Goal: Transaction & Acquisition: Purchase product/service

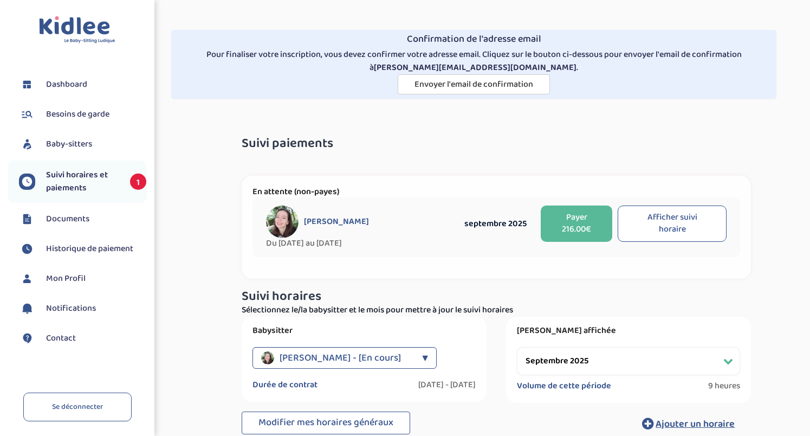
select select "septembre 2025"
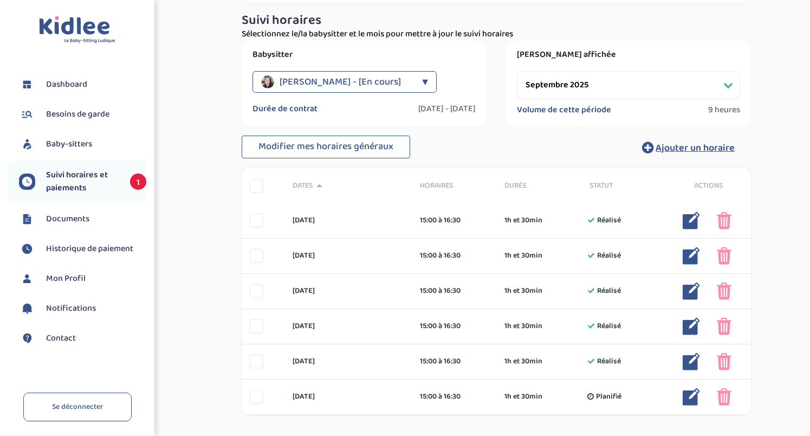
scroll to position [276, 0]
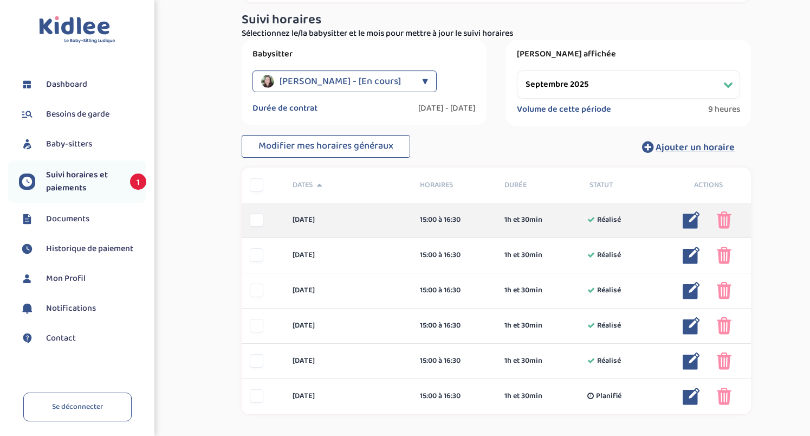
click at [260, 220] on div at bounding box center [257, 220] width 14 height 14
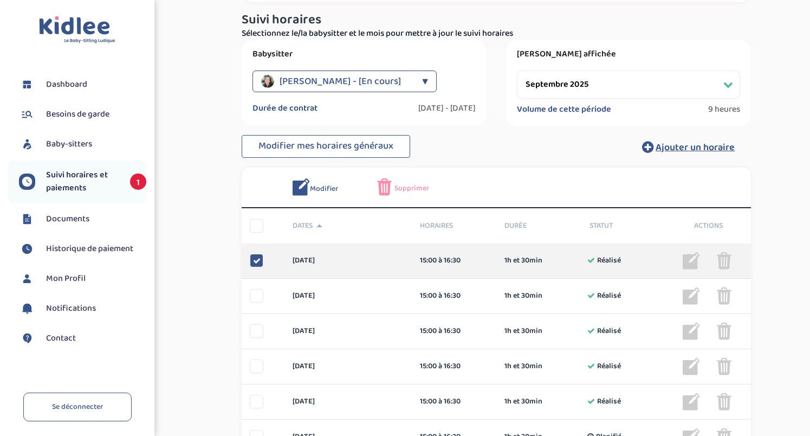
click at [257, 262] on icon at bounding box center [257, 261] width 8 height 8
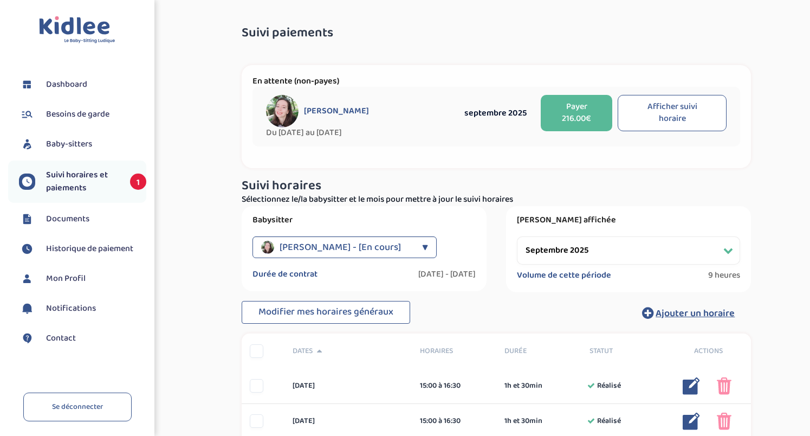
scroll to position [331, 0]
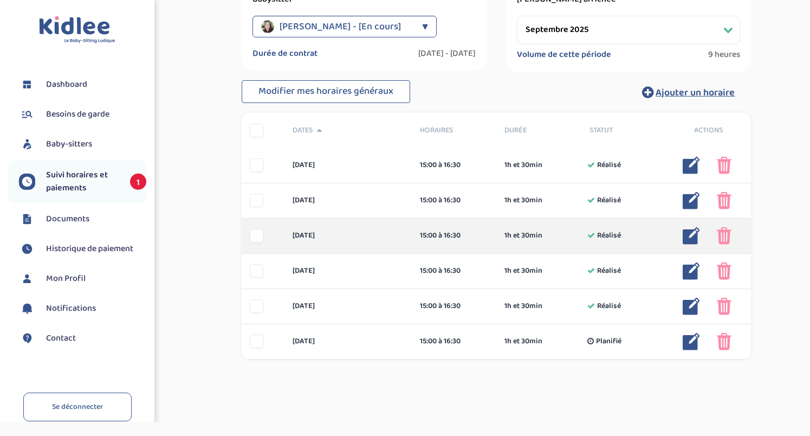
click at [726, 235] on img at bounding box center [724, 235] width 15 height 17
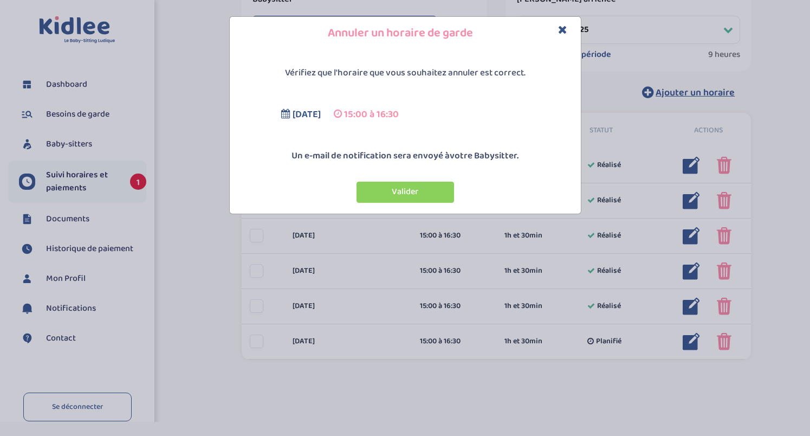
click at [564, 30] on icon "Close" at bounding box center [562, 29] width 9 height 11
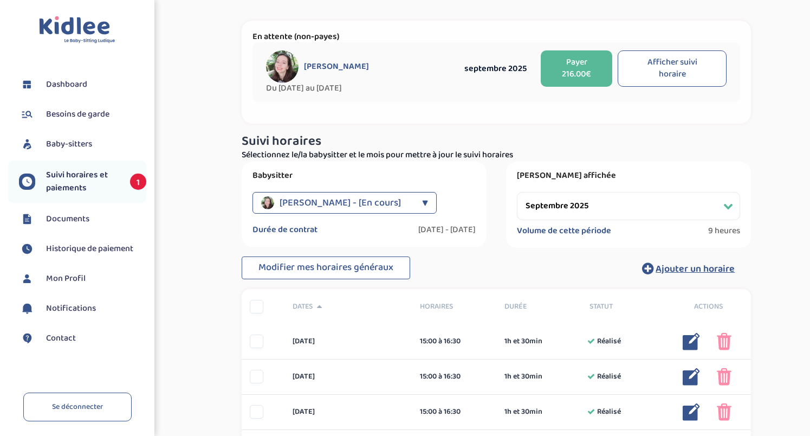
scroll to position [343, 0]
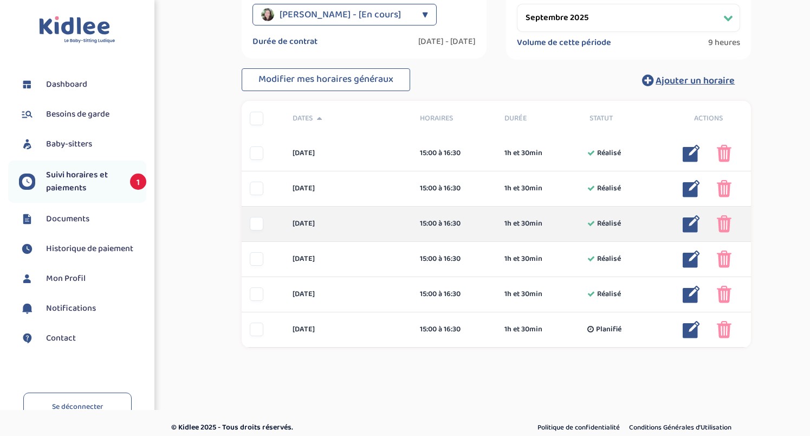
click at [724, 223] on img at bounding box center [724, 223] width 15 height 17
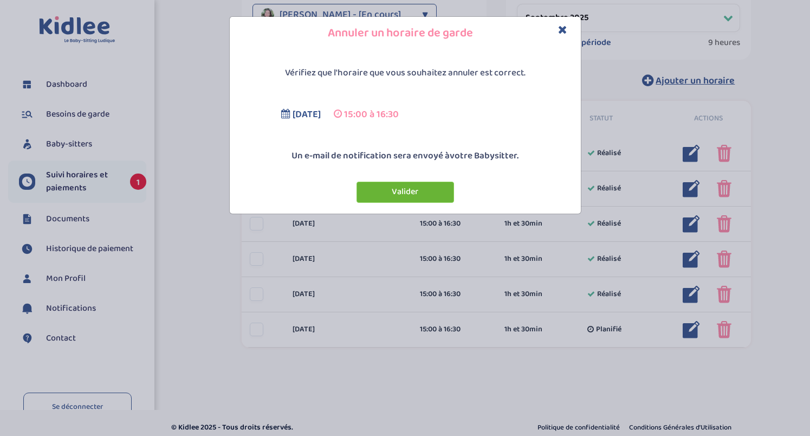
click at [424, 186] on button "Valider" at bounding box center [406, 192] width 98 height 21
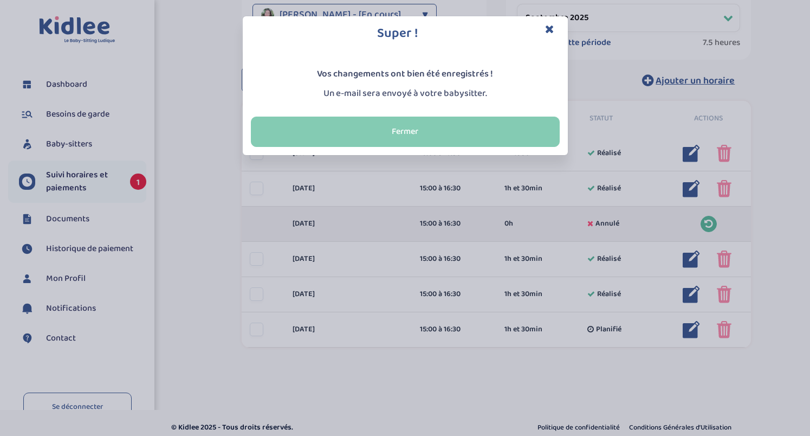
click at [455, 128] on button "Fermer" at bounding box center [405, 132] width 309 height 30
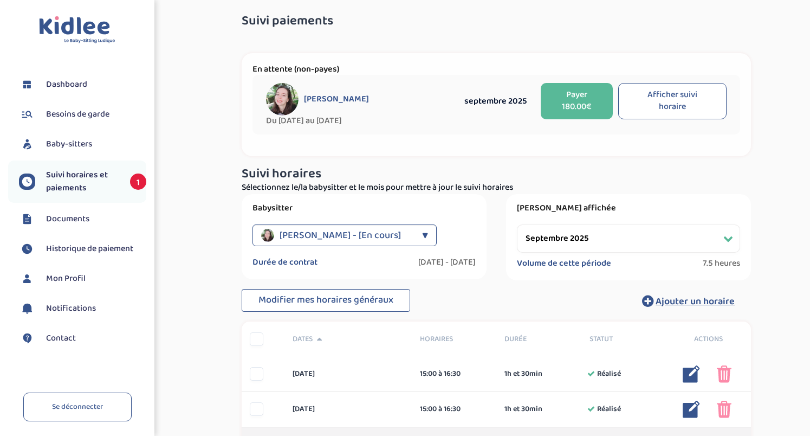
scroll to position [118, 0]
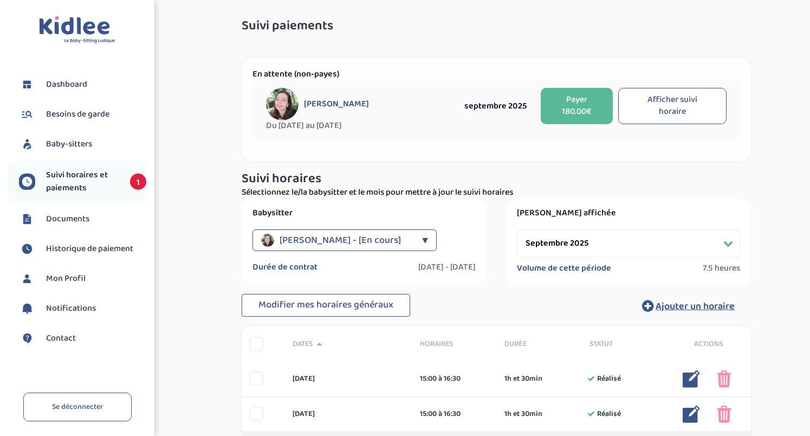
click at [653, 115] on button "Afficher suivi horaire" at bounding box center [672, 106] width 108 height 37
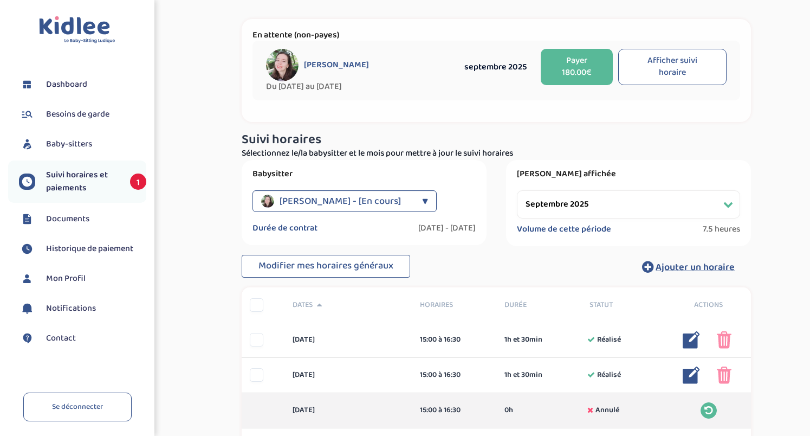
scroll to position [150, 0]
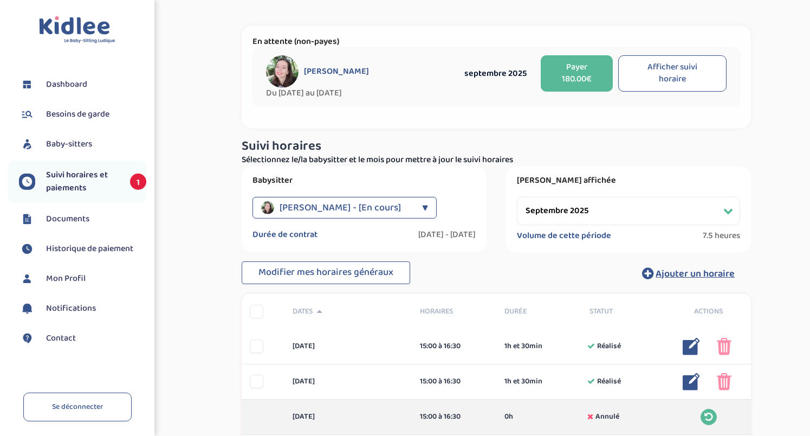
click at [578, 74] on button "Payer 180.00€" at bounding box center [577, 73] width 72 height 37
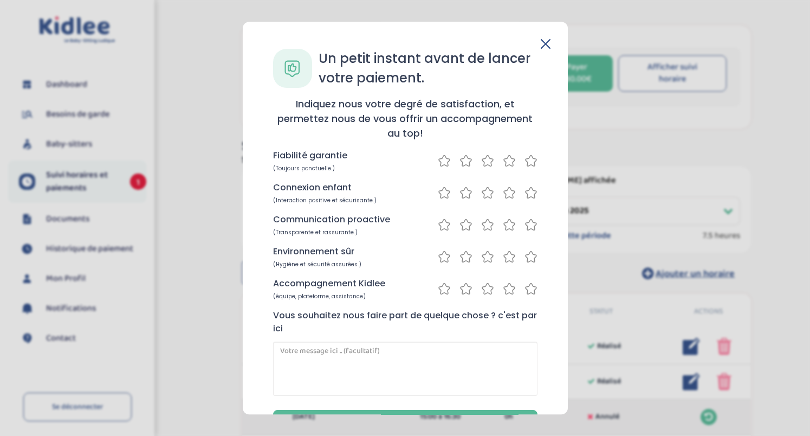
click at [528, 160] on icon at bounding box center [531, 161] width 13 height 14
click at [526, 194] on icon at bounding box center [531, 193] width 13 height 14
click at [528, 230] on icon at bounding box center [531, 225] width 13 height 14
click at [529, 254] on icon at bounding box center [531, 257] width 11 height 11
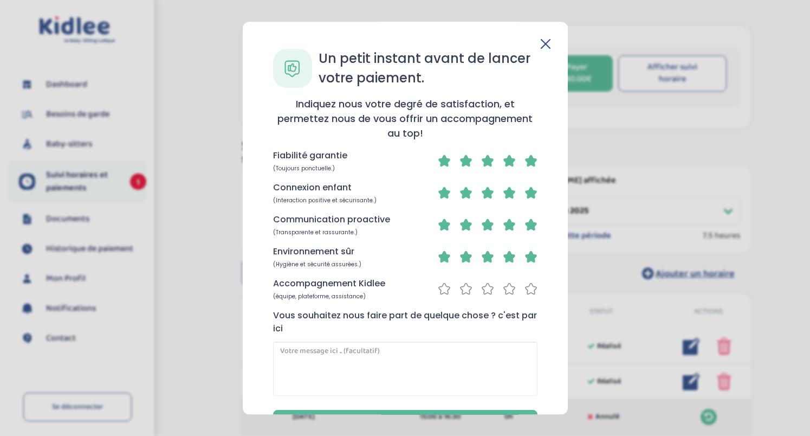
click at [531, 289] on icon at bounding box center [531, 288] width 11 height 11
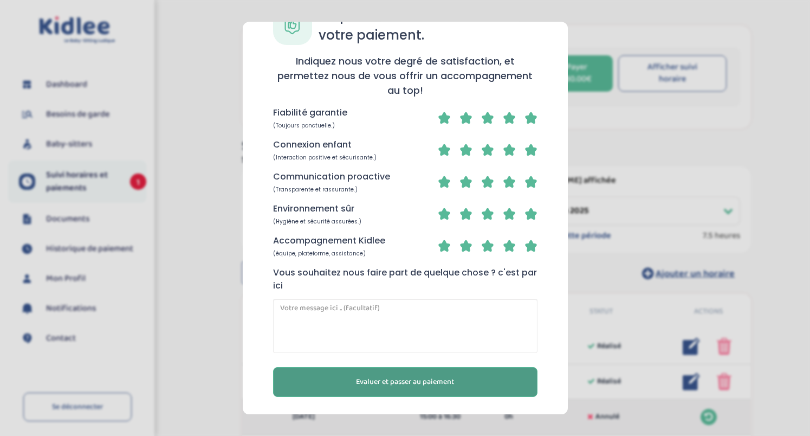
click at [461, 372] on button "Evaluer et passer au paiement" at bounding box center [405, 382] width 265 height 30
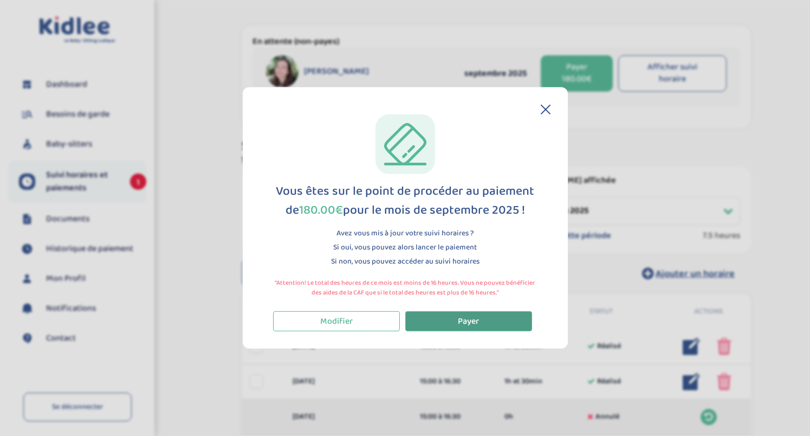
click at [470, 330] on button "Payer" at bounding box center [468, 321] width 127 height 20
